Goal: Check status: Check status

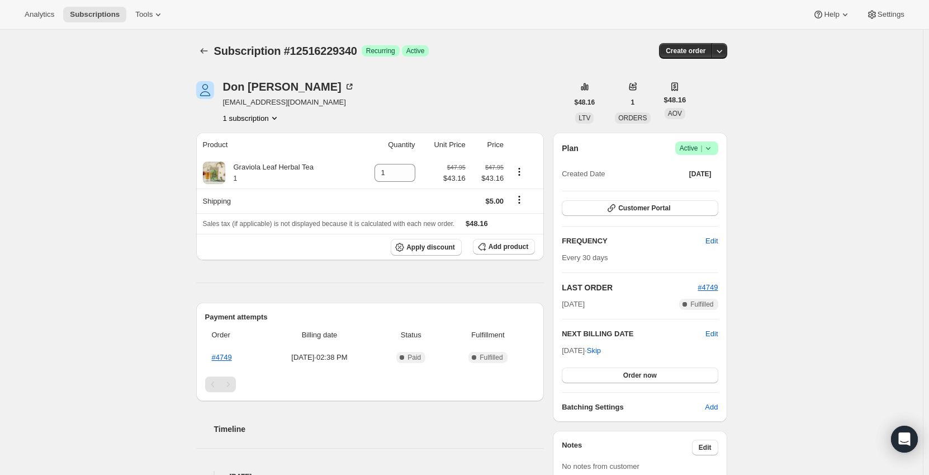
click at [419, 55] on span "Success Active" at bounding box center [415, 50] width 27 height 11
click at [660, 206] on span "Customer Portal" at bounding box center [644, 207] width 52 height 9
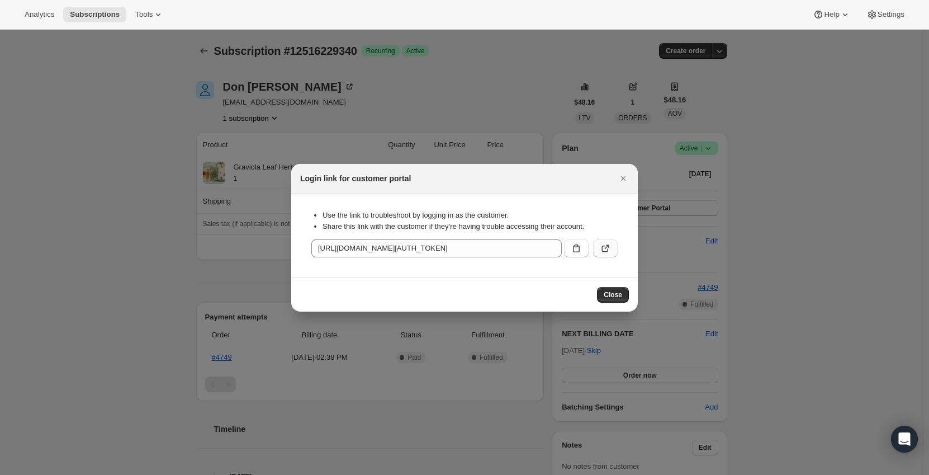
click at [609, 249] on icon ":rc0:" at bounding box center [605, 248] width 11 height 11
click at [623, 177] on icon "Close" at bounding box center [623, 178] width 11 height 11
